Goal: Navigation & Orientation: Find specific page/section

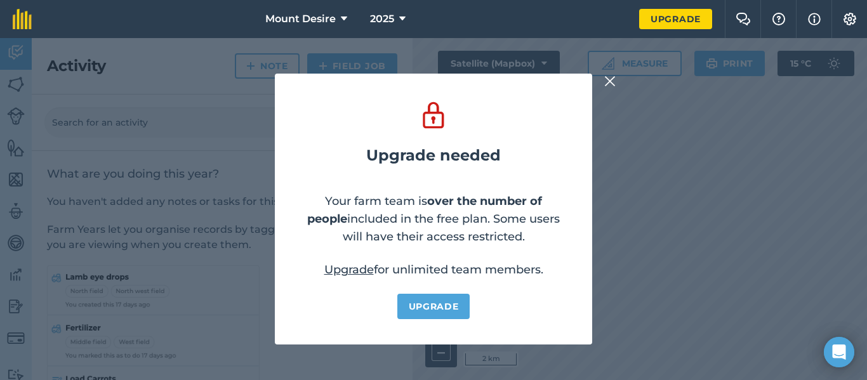
click at [607, 84] on img at bounding box center [609, 81] width 11 height 15
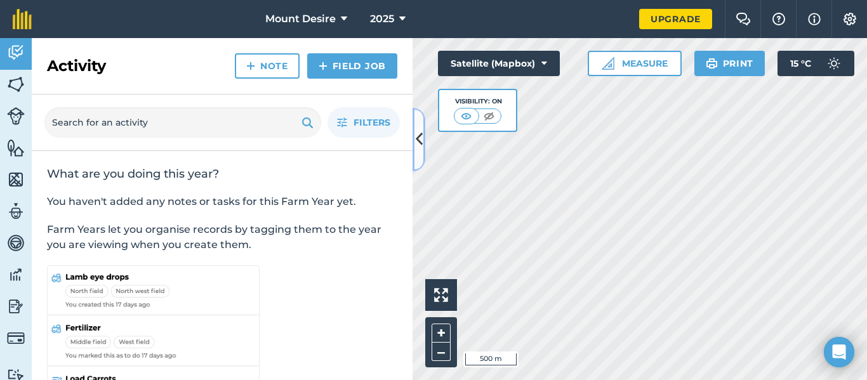
click at [419, 138] on icon at bounding box center [419, 139] width 7 height 22
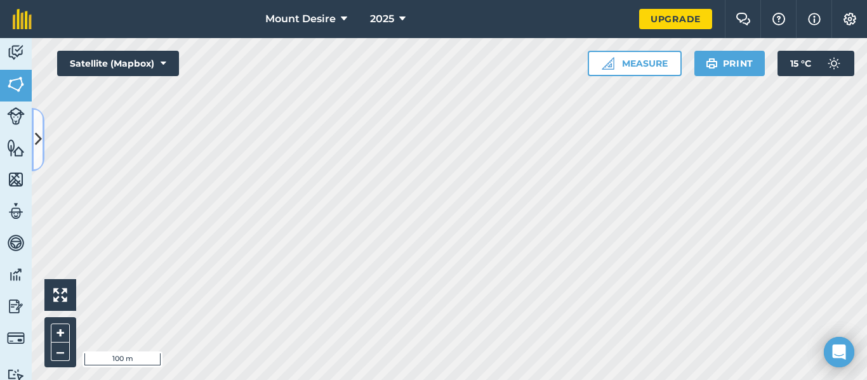
click at [40, 144] on icon at bounding box center [38, 139] width 7 height 22
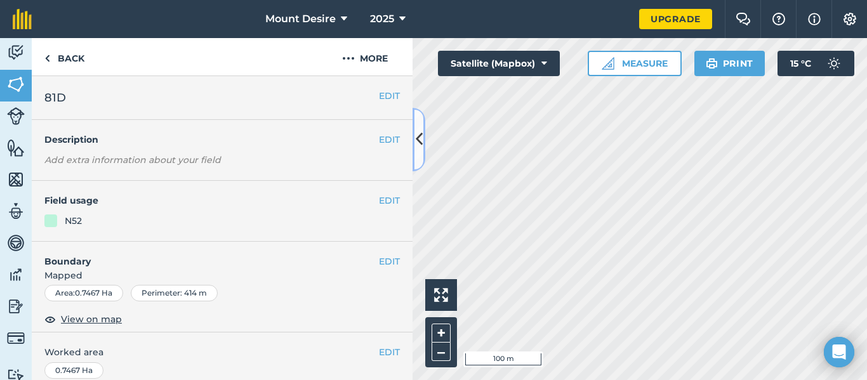
click at [419, 143] on icon at bounding box center [419, 139] width 7 height 22
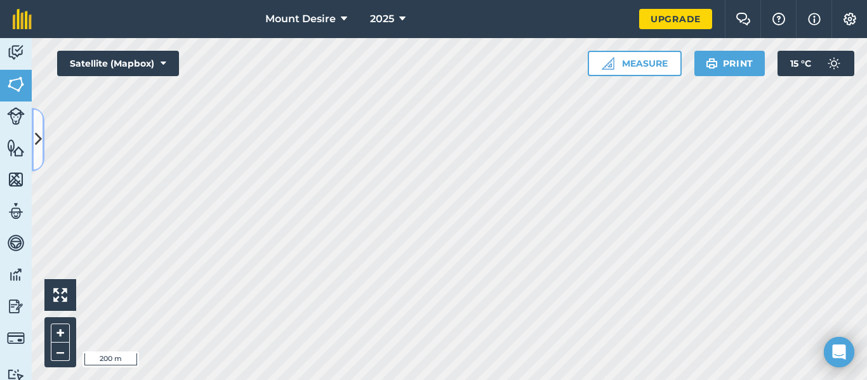
click at [40, 136] on icon at bounding box center [38, 139] width 7 height 22
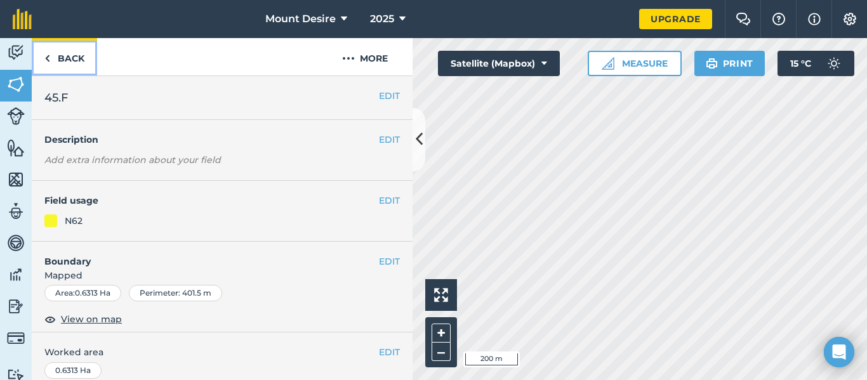
click at [79, 65] on link "Back" at bounding box center [64, 56] width 65 height 37
click at [419, 142] on icon at bounding box center [419, 139] width 7 height 22
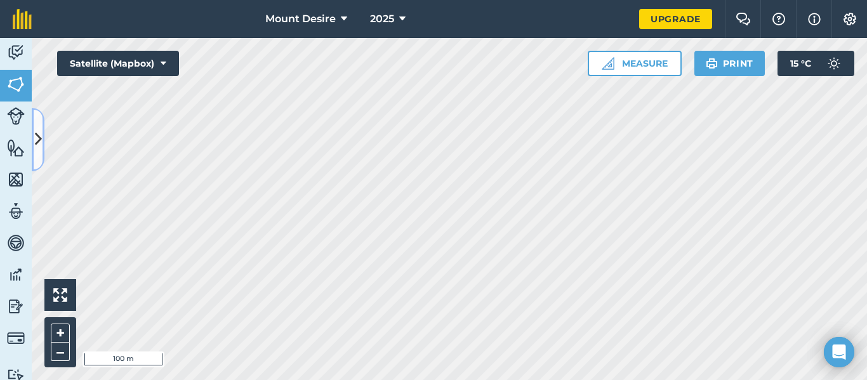
click at [41, 143] on icon at bounding box center [38, 139] width 7 height 22
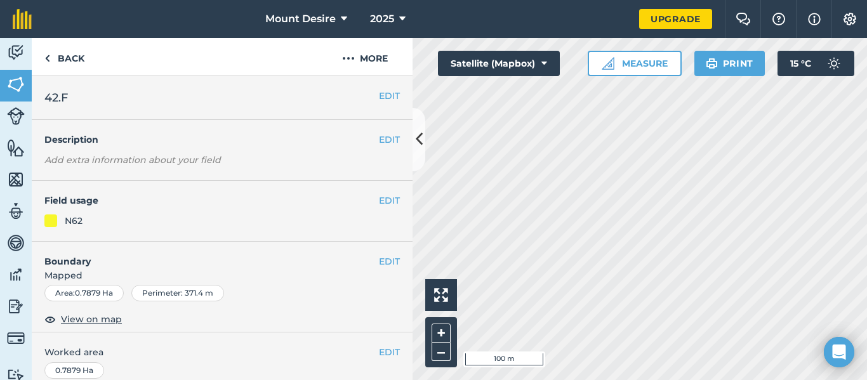
click at [86, 225] on div "N62" at bounding box center [221, 221] width 355 height 14
click at [383, 204] on button "EDIT" at bounding box center [389, 200] width 21 height 14
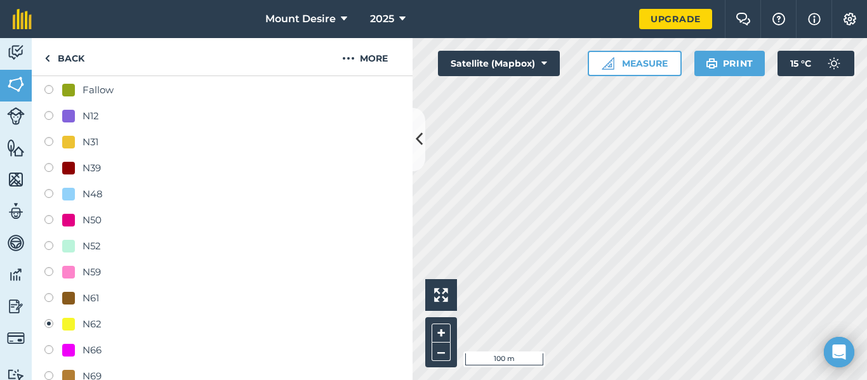
scroll to position [171, 0]
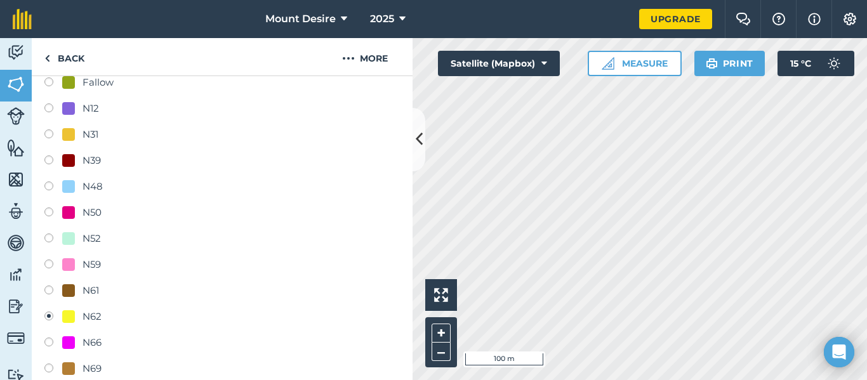
click at [85, 313] on div "N62" at bounding box center [91, 316] width 19 height 15
click at [72, 58] on link "Back" at bounding box center [64, 56] width 65 height 37
click at [421, 135] on icon at bounding box center [419, 139] width 7 height 22
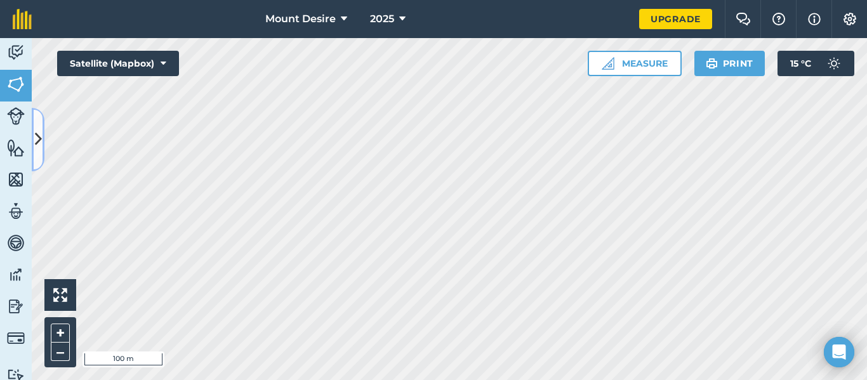
click at [42, 144] on button at bounding box center [38, 139] width 13 height 63
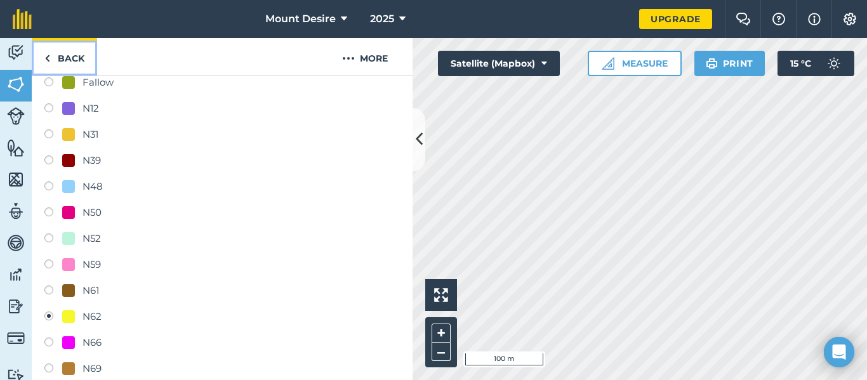
click at [50, 56] on link "Back" at bounding box center [64, 56] width 65 height 37
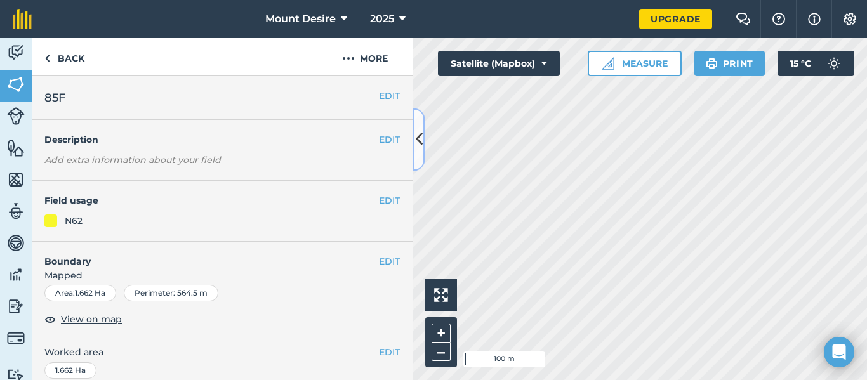
click at [420, 133] on icon at bounding box center [419, 139] width 7 height 22
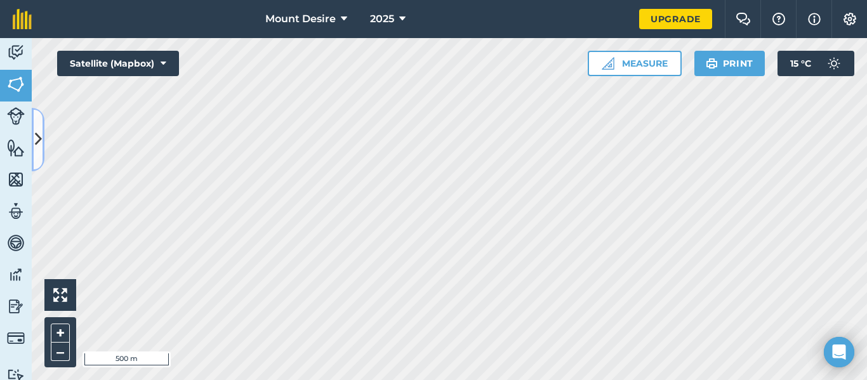
click at [43, 135] on button at bounding box center [38, 139] width 13 height 63
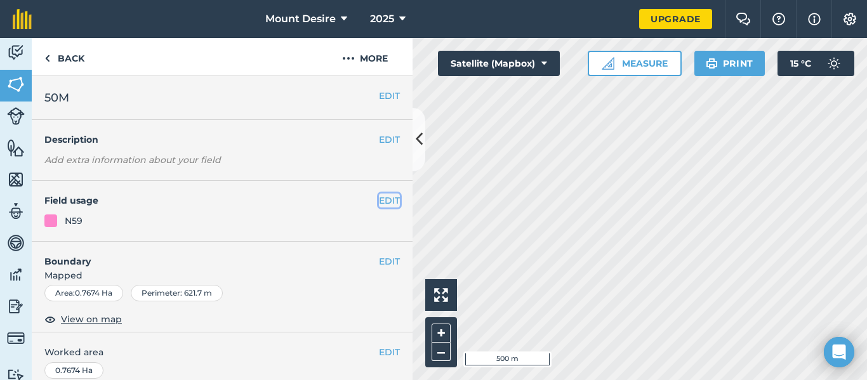
click at [379, 199] on button "EDIT" at bounding box center [389, 200] width 21 height 14
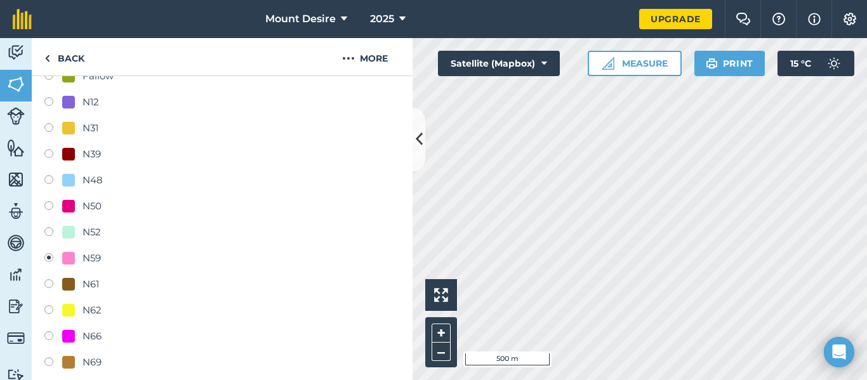
scroll to position [180, 0]
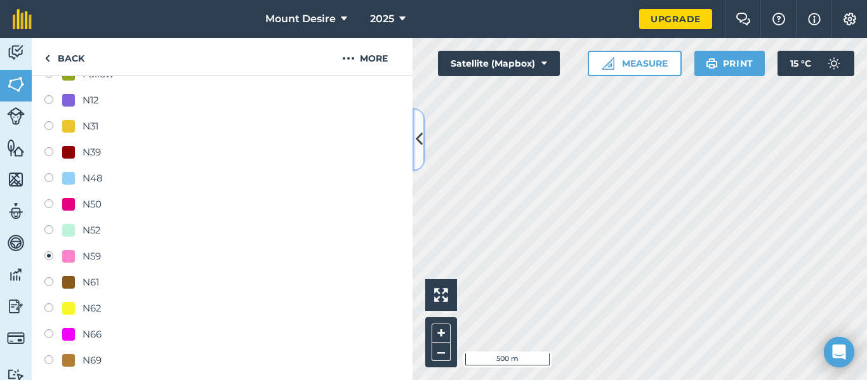
click at [416, 132] on icon at bounding box center [419, 139] width 7 height 22
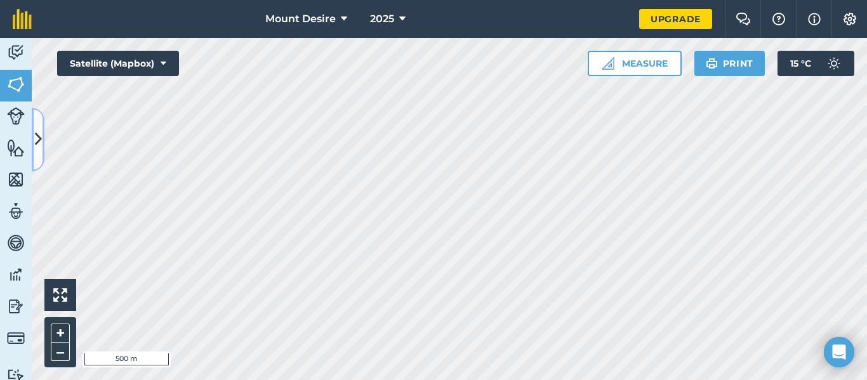
click at [37, 149] on icon at bounding box center [38, 139] width 7 height 22
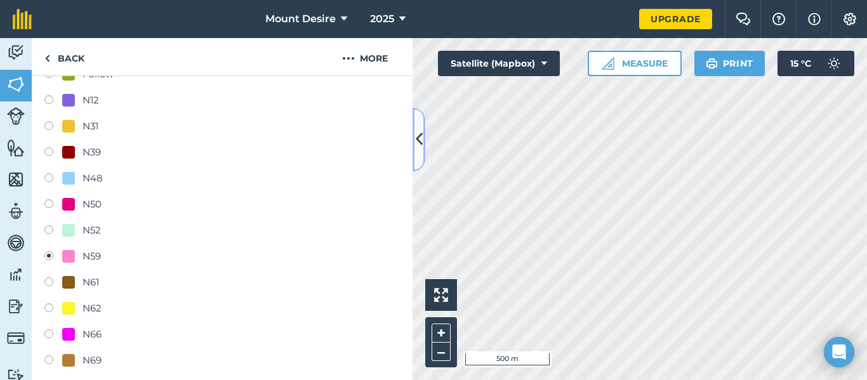
click at [422, 127] on button at bounding box center [418, 139] width 13 height 63
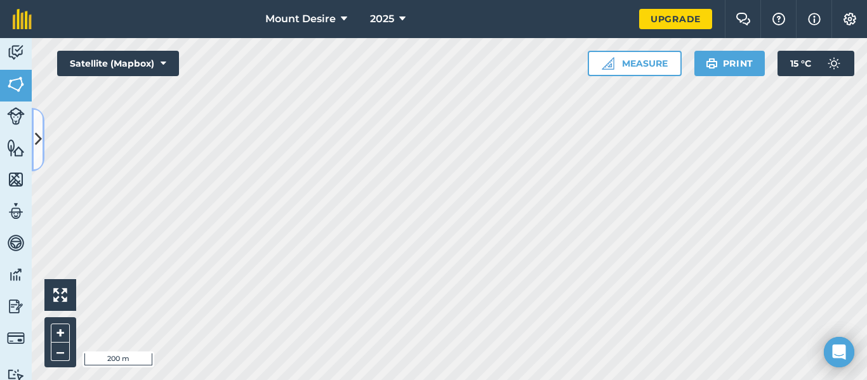
click at [40, 147] on icon at bounding box center [38, 139] width 7 height 22
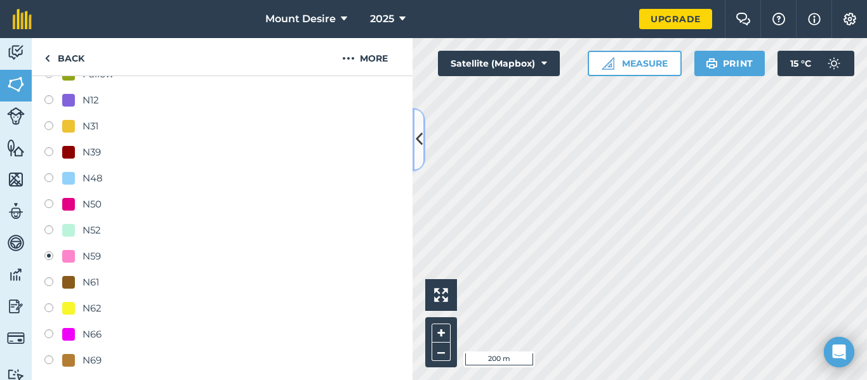
click at [420, 140] on icon at bounding box center [419, 139] width 7 height 22
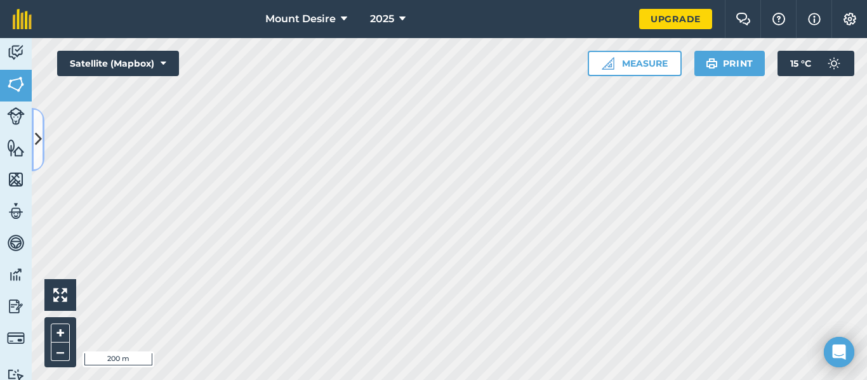
click at [38, 141] on icon at bounding box center [38, 139] width 7 height 22
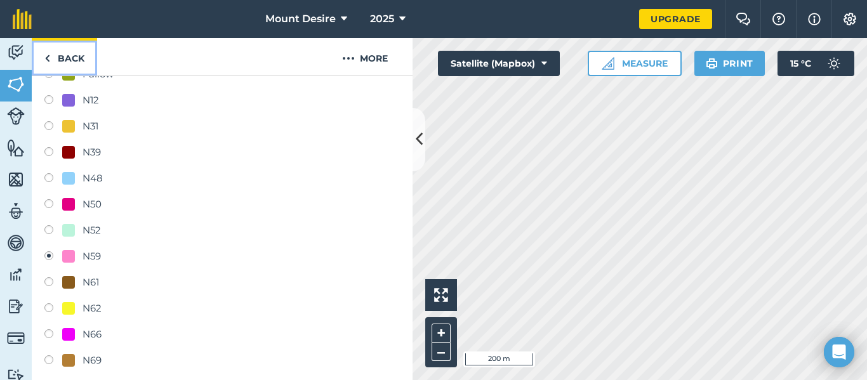
click at [72, 53] on link "Back" at bounding box center [64, 56] width 65 height 37
click at [49, 56] on img at bounding box center [47, 58] width 6 height 15
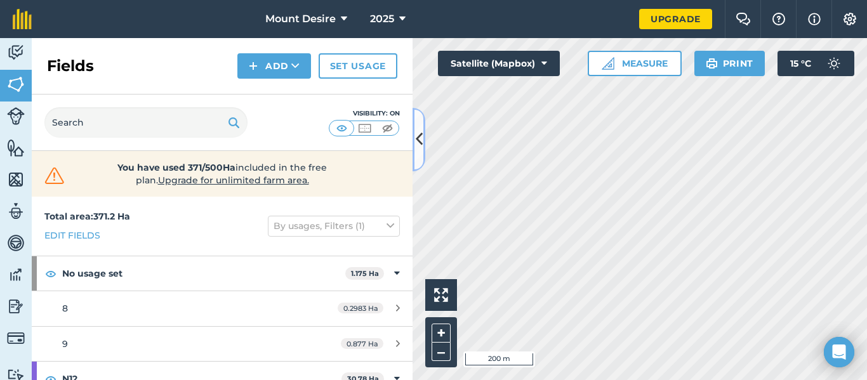
click at [416, 134] on icon at bounding box center [419, 139] width 7 height 22
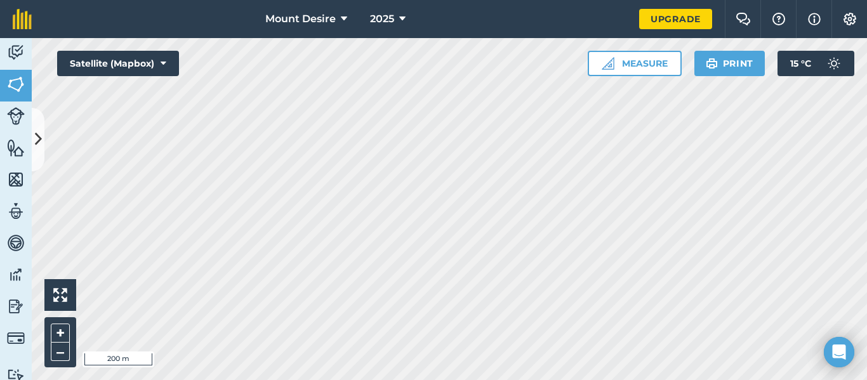
click at [416, 32] on div "Mount Desire 2025 Upgrade Farm Chat Help Info Settings Map printing is not avai…" at bounding box center [433, 190] width 867 height 380
click at [39, 133] on icon at bounding box center [38, 139] width 7 height 22
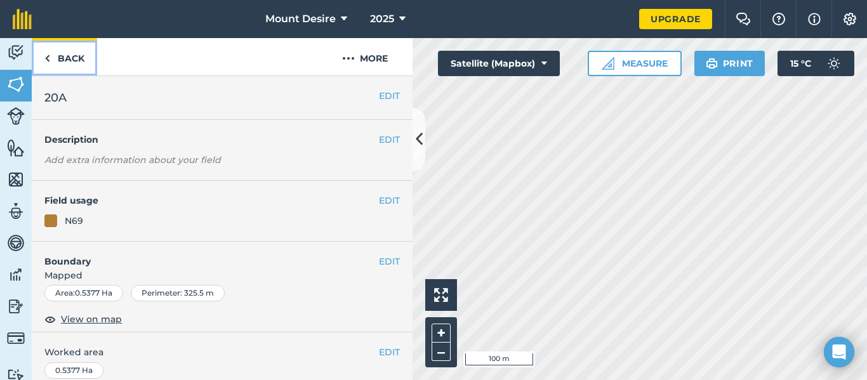
click at [49, 58] on img at bounding box center [47, 58] width 6 height 15
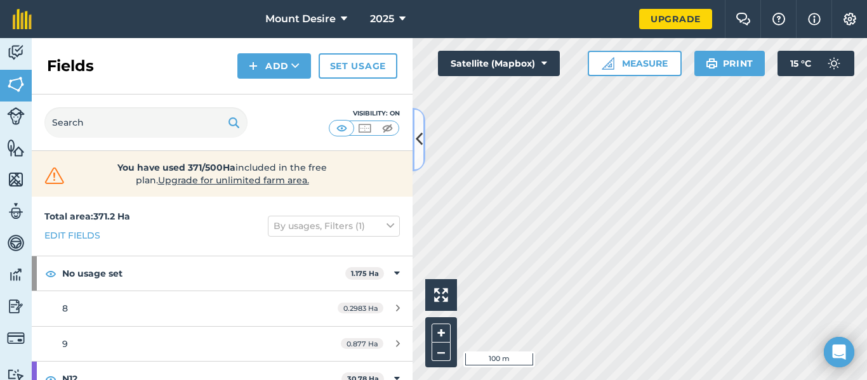
click at [417, 119] on button at bounding box center [418, 139] width 13 height 63
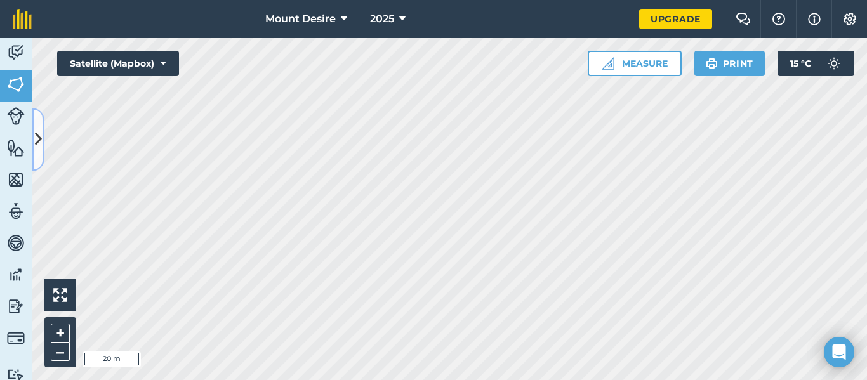
click at [41, 139] on icon at bounding box center [38, 139] width 7 height 22
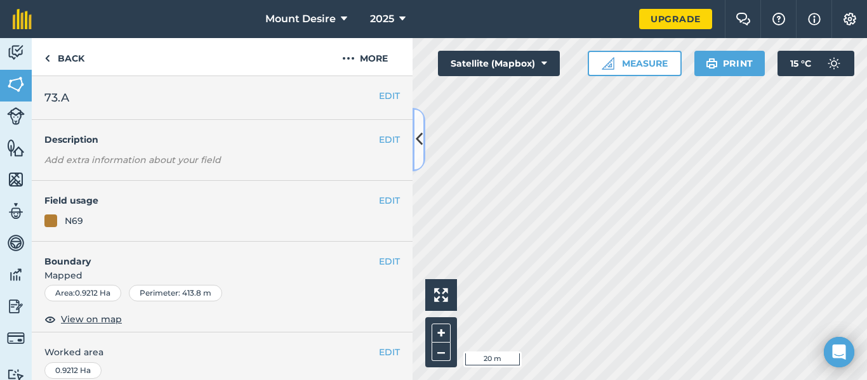
click at [419, 136] on icon at bounding box center [419, 139] width 7 height 22
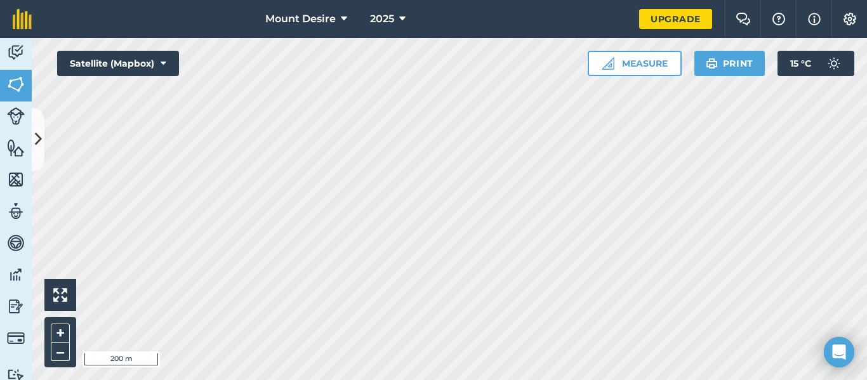
click at [402, 13] on div "Mount Desire 2025 Upgrade Farm Chat Help Info Settings Map printing is not avai…" at bounding box center [433, 190] width 867 height 380
click at [401, 37] on div "Mount Desire 2025 Upgrade Farm Chat Help Info Settings Map printing is not avai…" at bounding box center [433, 190] width 867 height 380
click at [41, 138] on icon at bounding box center [38, 139] width 7 height 22
